Goal: Task Accomplishment & Management: Complete application form

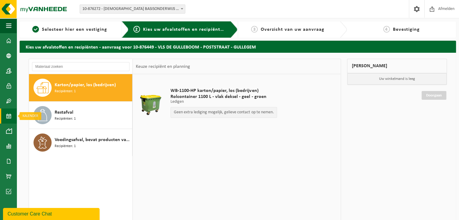
click at [8, 117] on span at bounding box center [8, 116] width 5 height 15
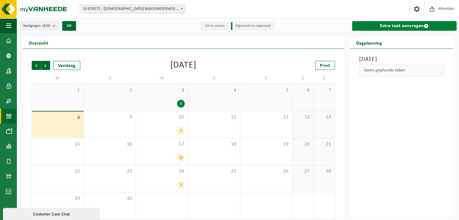
click at [392, 24] on link "Extra taak aanvragen" at bounding box center [404, 26] width 105 height 10
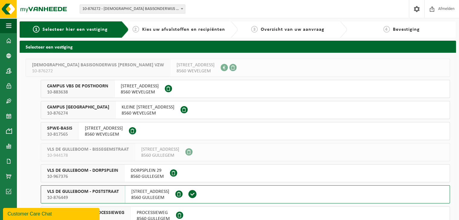
click at [188, 196] on span at bounding box center [192, 194] width 9 height 9
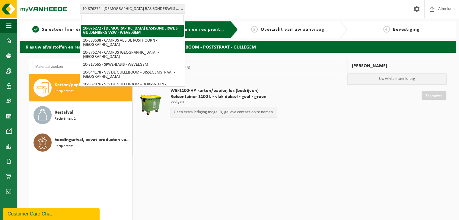
click at [172, 8] on span "10-876272 - [DEMOGRAPHIC_DATA] BASISONDERWIJS GULDENBERG VZW - WEVELGEM" at bounding box center [132, 9] width 105 height 8
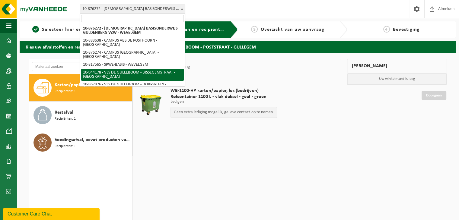
scroll to position [28, 0]
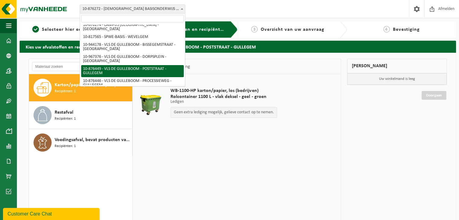
select select "107522"
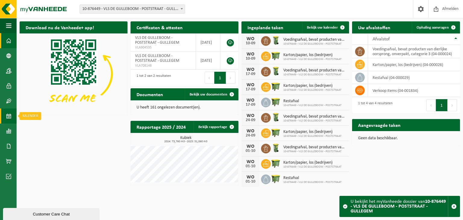
click at [11, 114] on span at bounding box center [8, 116] width 5 height 15
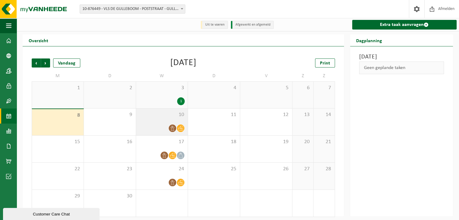
scroll to position [4, 0]
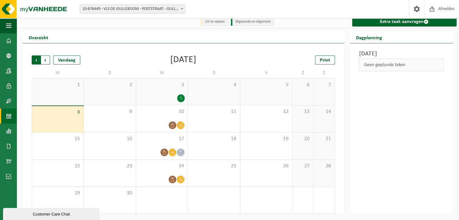
click at [45, 62] on span "Volgende" at bounding box center [45, 59] width 9 height 9
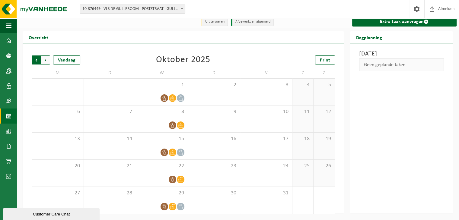
click at [45, 62] on span "Volgende" at bounding box center [45, 59] width 9 height 9
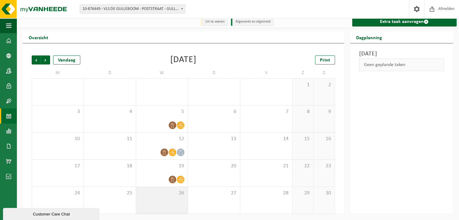
click at [170, 198] on div "26" at bounding box center [162, 200] width 52 height 27
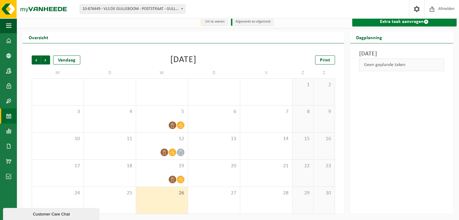
click at [373, 20] on link "Extra taak aanvragen" at bounding box center [404, 22] width 105 height 10
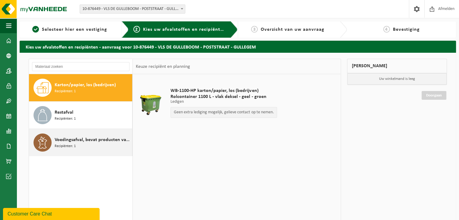
click at [77, 144] on div "Voedingsafval, bevat producten van dierlijke oorsprong, onverpakt, categorie 3 …" at bounding box center [93, 143] width 76 height 18
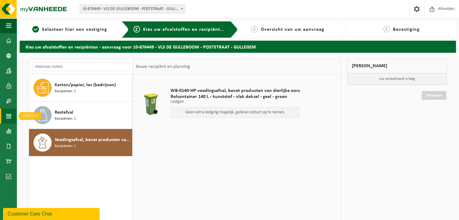
click at [12, 113] on link "Kalender" at bounding box center [8, 116] width 17 height 15
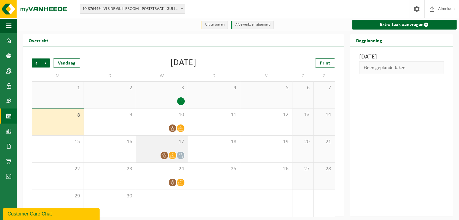
scroll to position [4, 0]
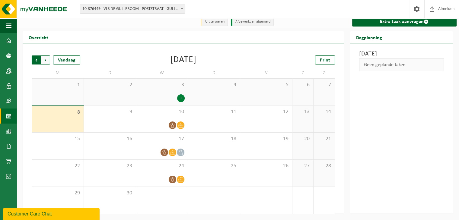
click at [46, 61] on span "Volgende" at bounding box center [45, 59] width 9 height 9
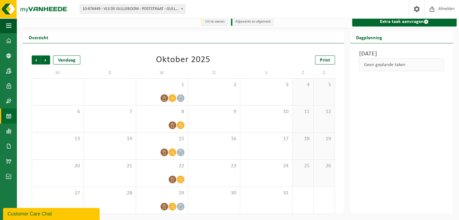
click at [46, 61] on span "Volgende" at bounding box center [45, 59] width 9 height 9
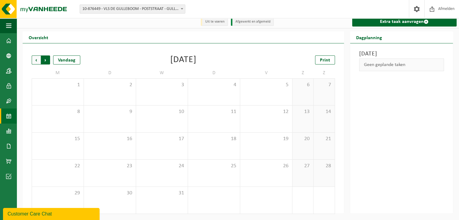
click at [37, 61] on span "Vorige" at bounding box center [36, 59] width 9 height 9
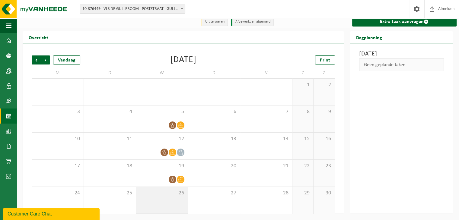
click at [177, 198] on div "26" at bounding box center [162, 200] width 52 height 27
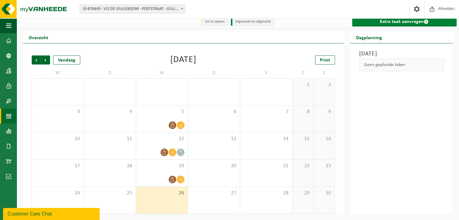
click at [381, 23] on link "Extra taak aanvragen" at bounding box center [404, 22] width 105 height 10
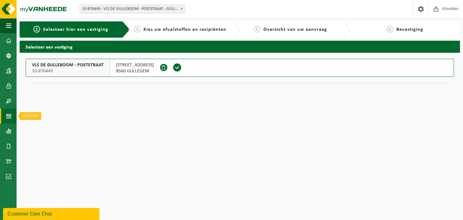
click at [10, 114] on span at bounding box center [8, 116] width 5 height 15
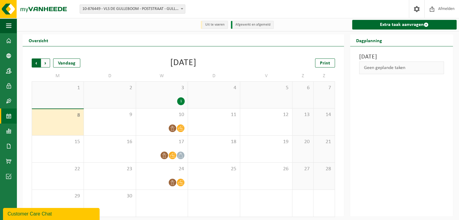
click at [44, 62] on span "Volgende" at bounding box center [45, 63] width 9 height 9
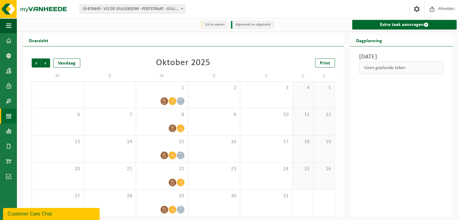
click at [44, 62] on span "Volgende" at bounding box center [45, 63] width 9 height 9
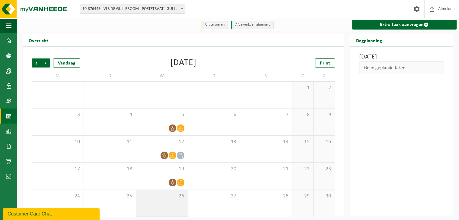
click at [176, 198] on span "26" at bounding box center [162, 196] width 46 height 7
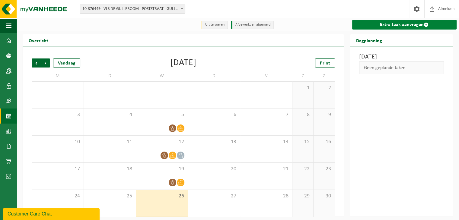
click at [383, 24] on link "Extra taak aanvragen" at bounding box center [404, 25] width 105 height 10
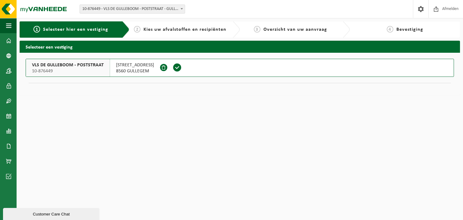
click at [199, 28] on span "Kies uw afvalstoffen en recipiënten" at bounding box center [185, 29] width 83 height 5
click at [164, 33] on div "2 Kies uw afvalstoffen en recipiënten" at bounding box center [185, 29] width 110 height 16
click at [173, 68] on span at bounding box center [177, 67] width 9 height 9
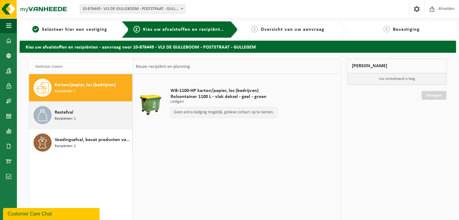
click at [84, 108] on div "Restafval Recipiënten: 1" at bounding box center [93, 115] width 76 height 18
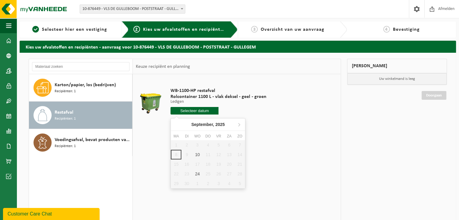
click at [195, 110] on input "text" at bounding box center [194, 111] width 48 height 8
click at [238, 126] on icon at bounding box center [239, 124] width 2 height 3
click at [238, 126] on nav "November, 2025" at bounding box center [208, 125] width 74 height 12
click at [176, 124] on icon at bounding box center [177, 124] width 2 height 3
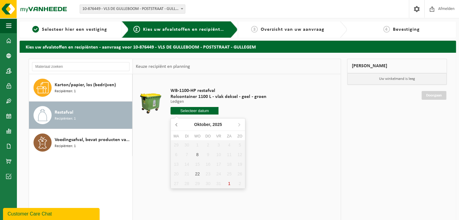
click at [176, 124] on icon at bounding box center [177, 124] width 2 height 3
click at [237, 127] on icon at bounding box center [239, 125] width 10 height 10
